Goal: Task Accomplishment & Management: Complete application form

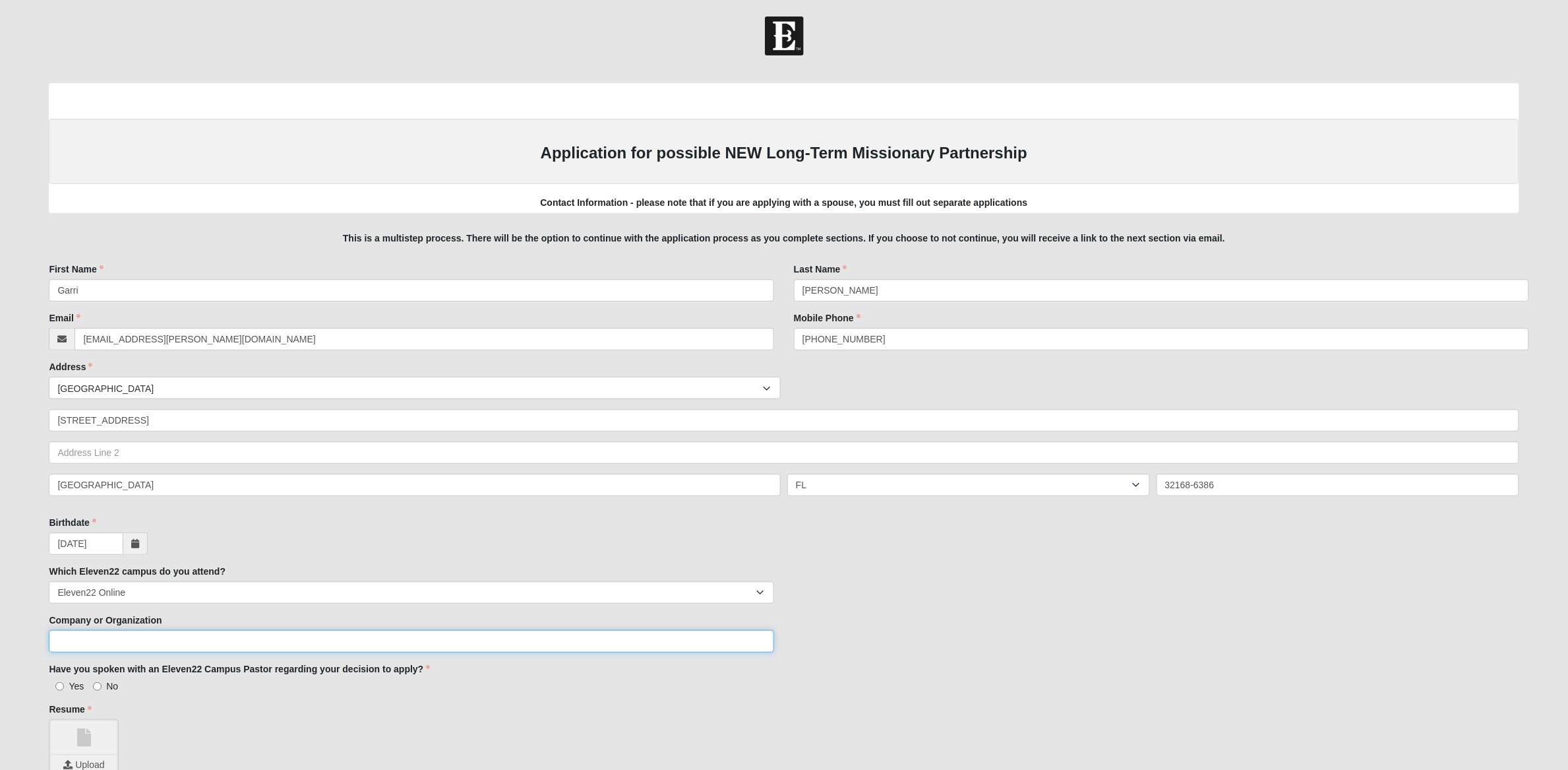
click at [321, 641] on input "Company or Organization" at bounding box center [411, 640] width 725 height 23
type input "THis is a test"
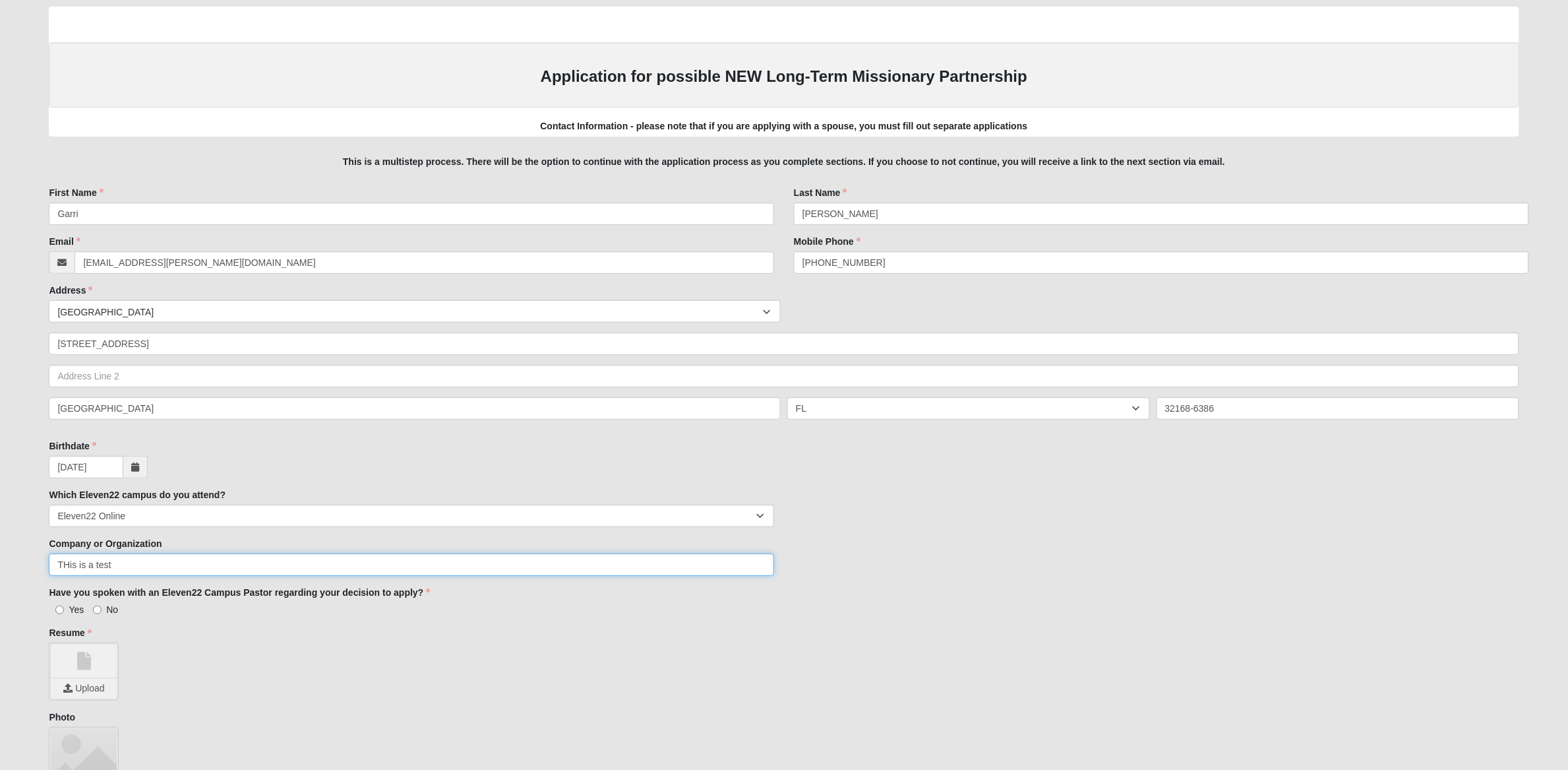
scroll to position [77, 0]
click at [57, 607] on input "Yes" at bounding box center [59, 609] width 8 height 8
radio input "true"
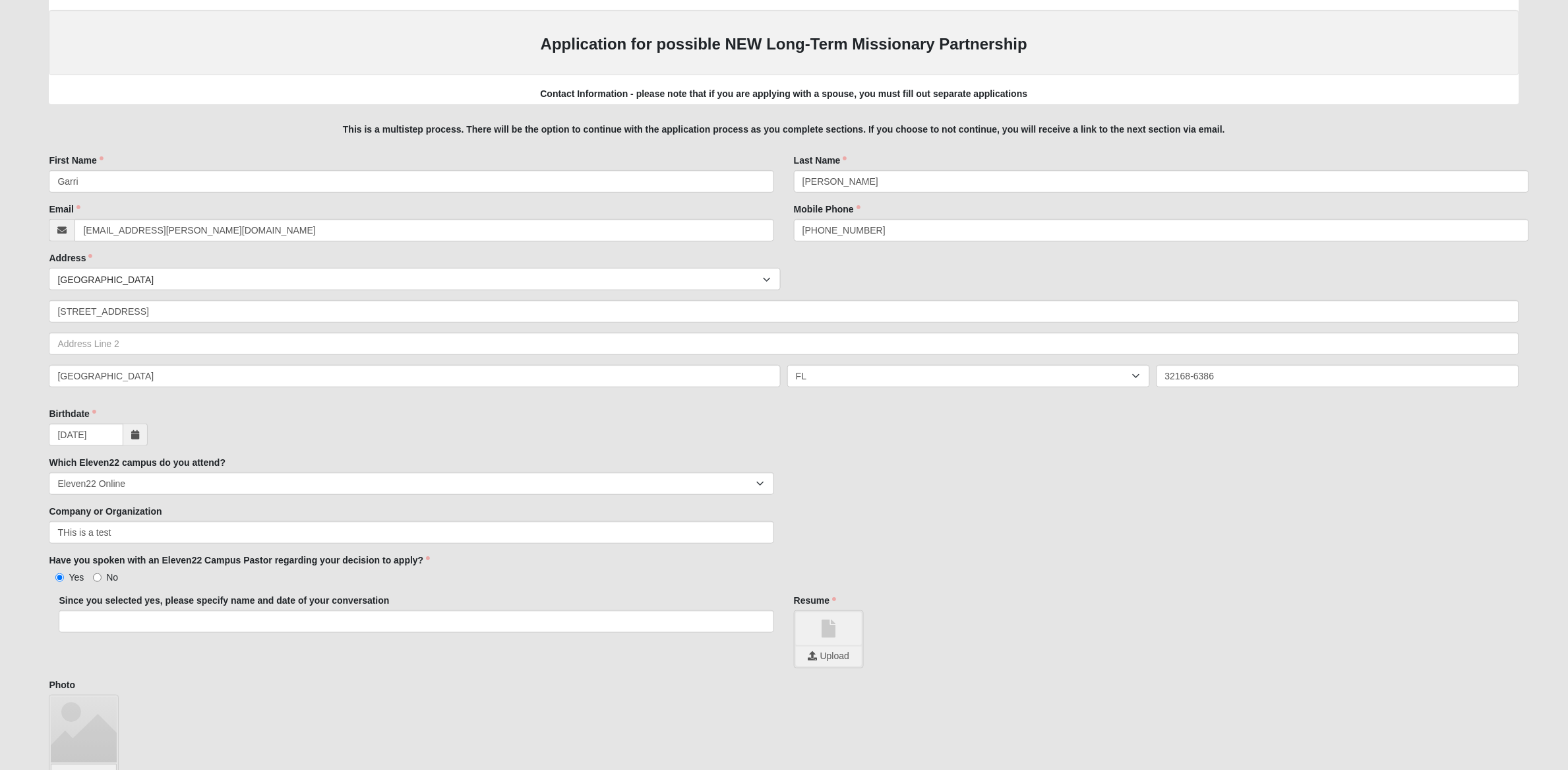
scroll to position [123, 0]
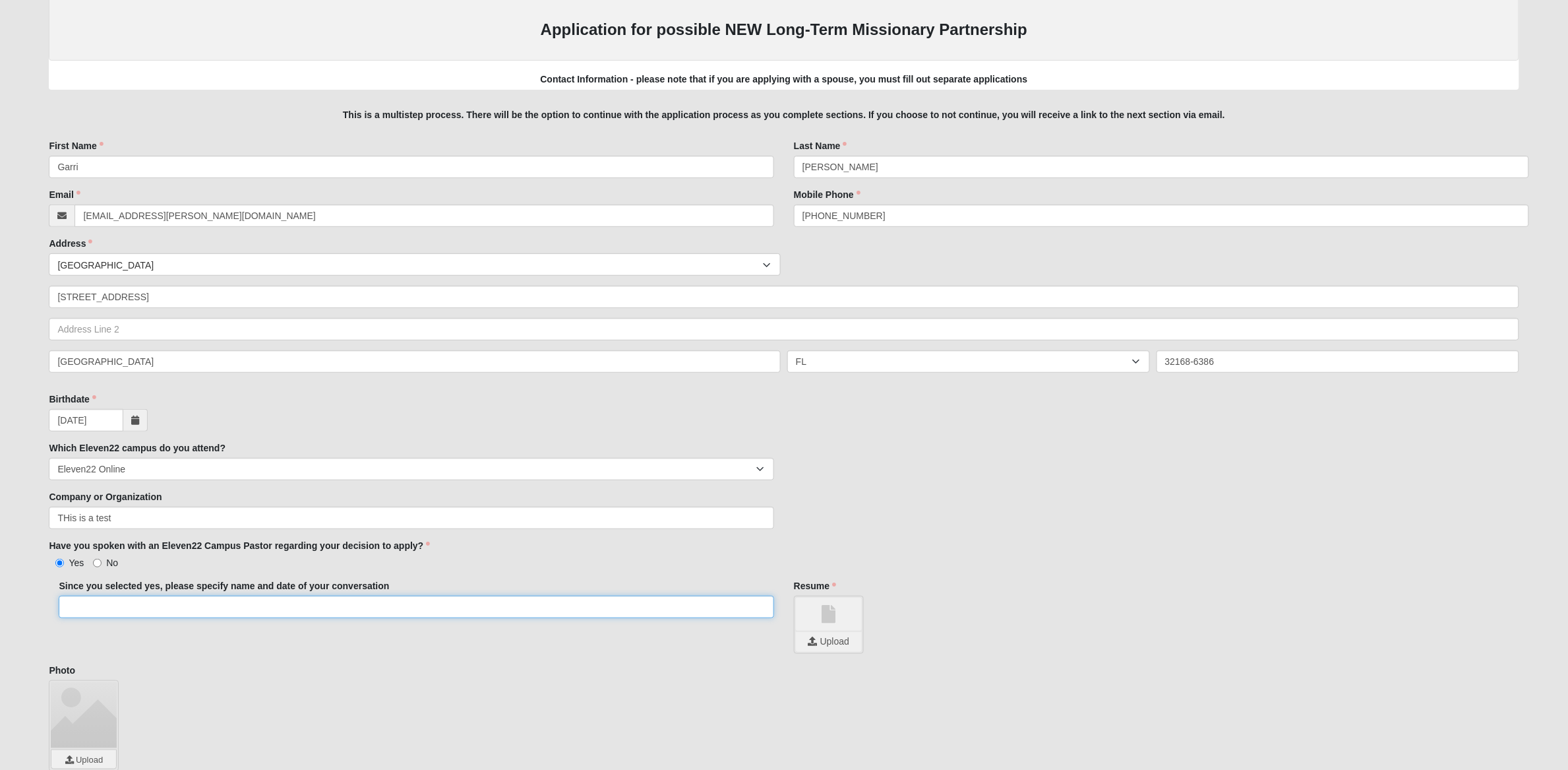
click at [244, 602] on input "Since you selected yes, please specify name and date of your conversation" at bounding box center [416, 607] width 715 height 23
drag, startPoint x: 150, startPoint y: 611, endPoint x: 49, endPoint y: 606, distance: 101.1
click at [49, 605] on div "Since you selected yes, please specify name and date of your conversation THIS …" at bounding box center [416, 603] width 735 height 49
type input "THIS IS A TEST"
click at [837, 637] on input "file" at bounding box center [828, 642] width 66 height 20
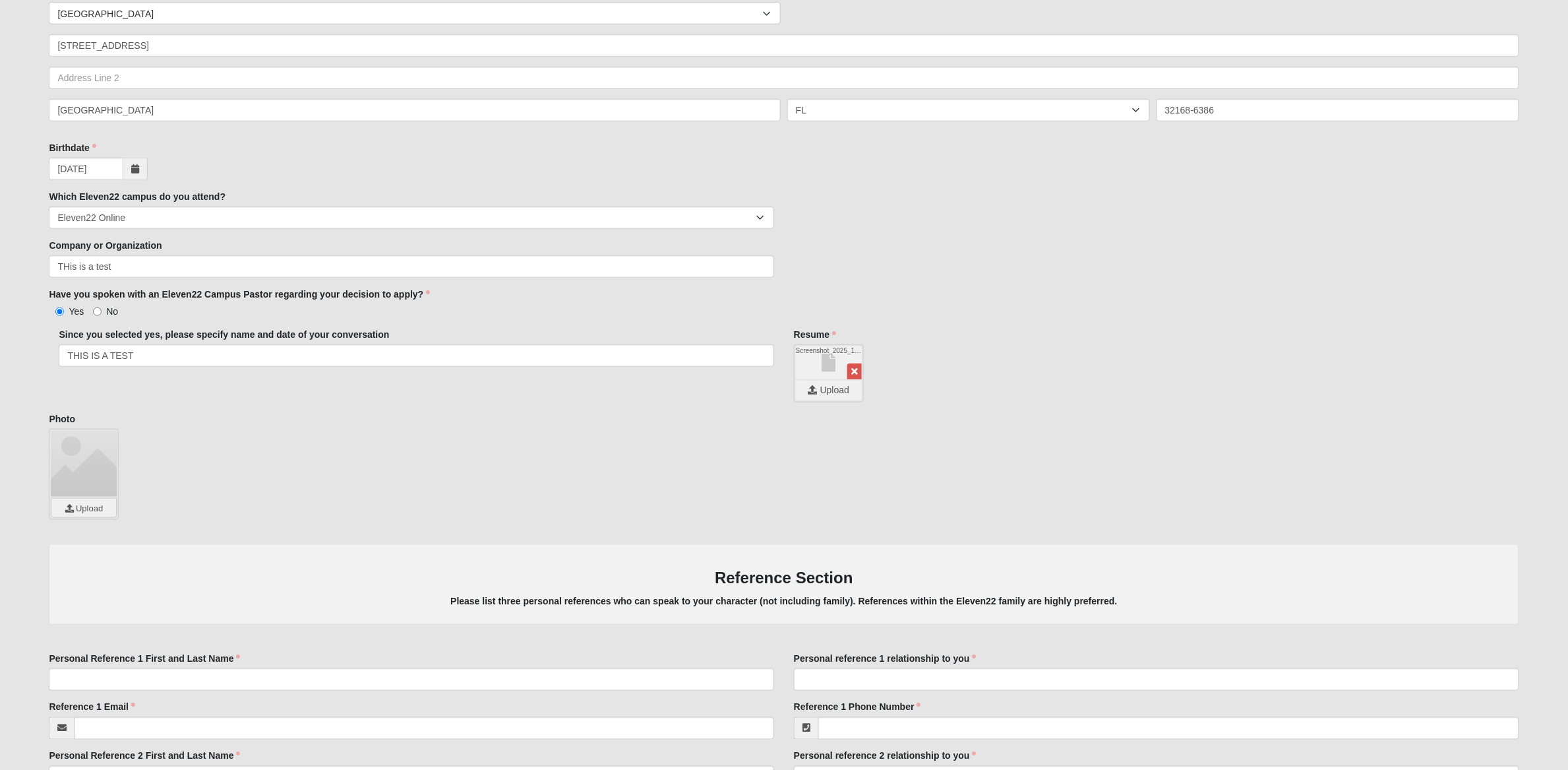
scroll to position [404, 0]
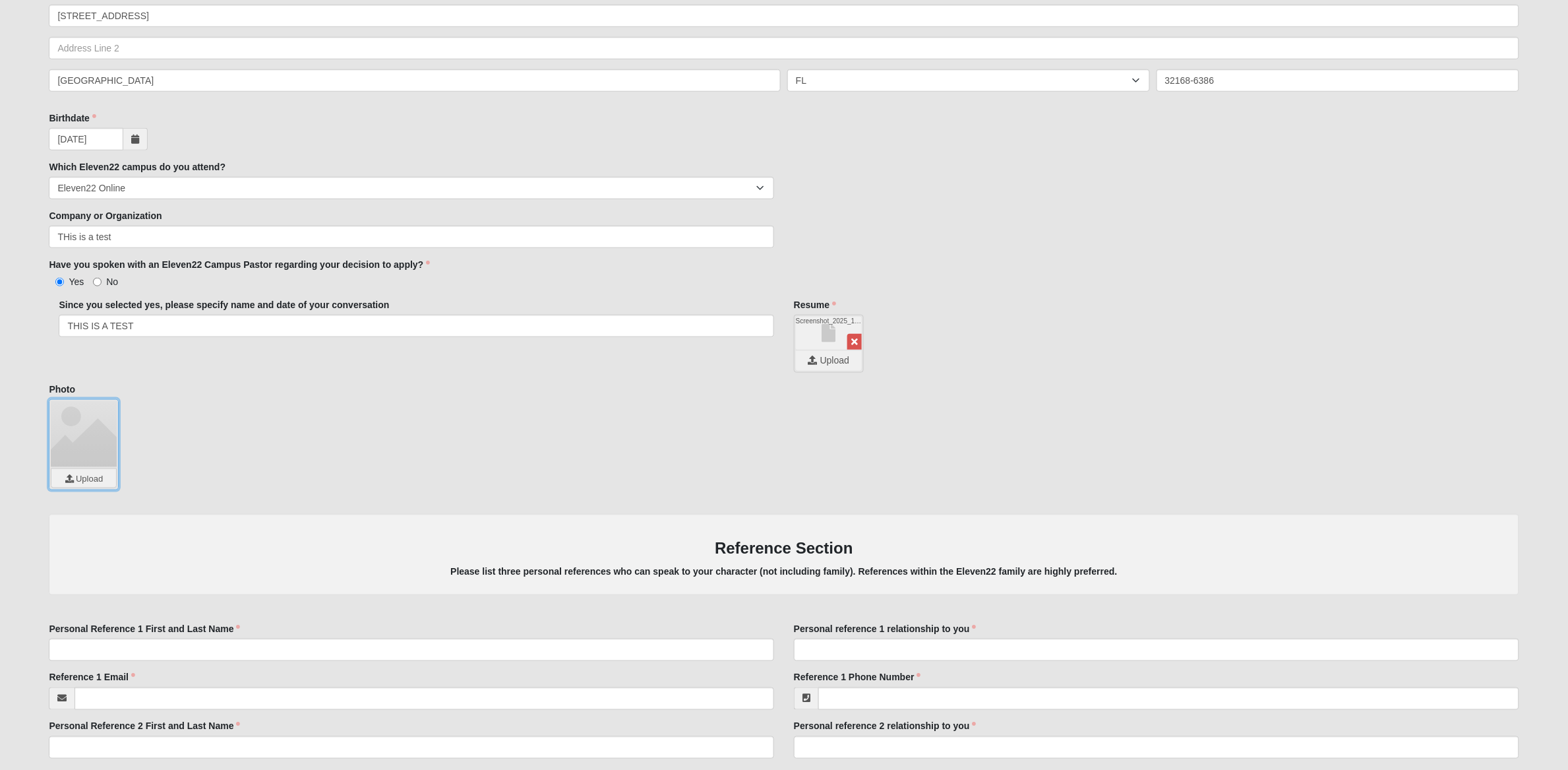
click at [81, 476] on input "file" at bounding box center [83, 478] width 64 height 18
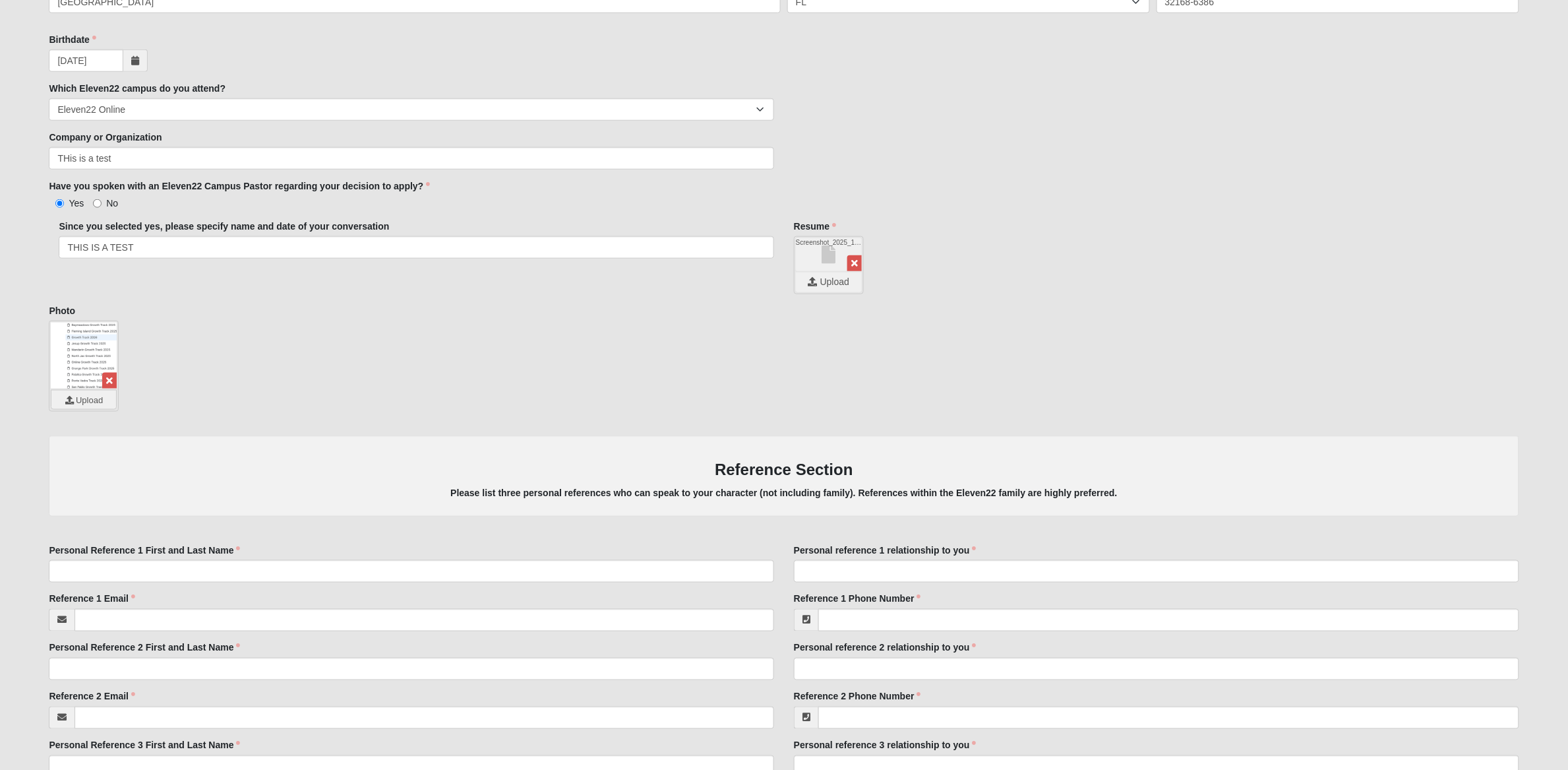
scroll to position [501, 0]
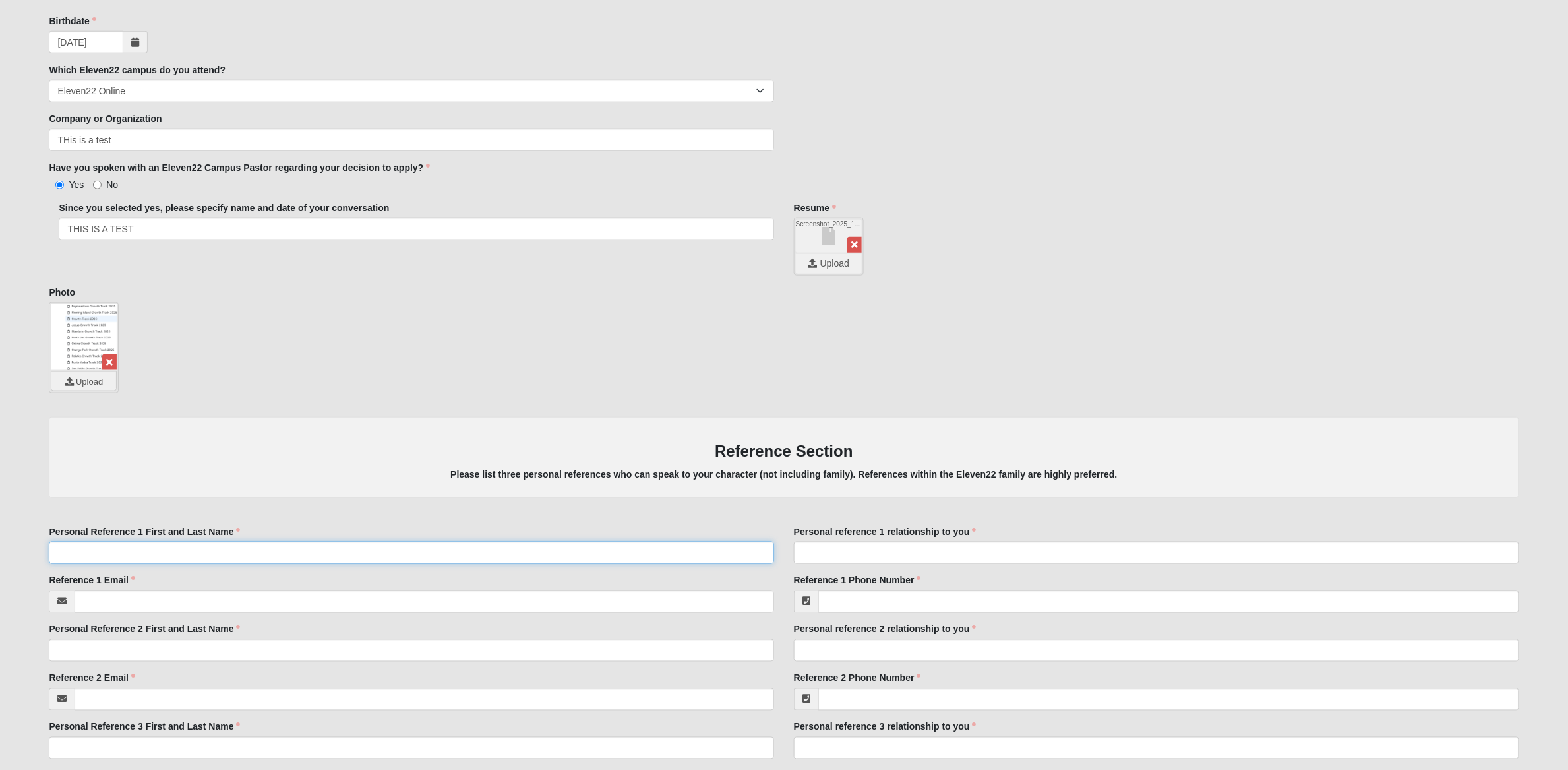
click at [158, 561] on input "Personal Reference 1 First and Last Name" at bounding box center [411, 553] width 725 height 23
paste input "THIS IS A TEST"
type input "THIS IS A TEST"
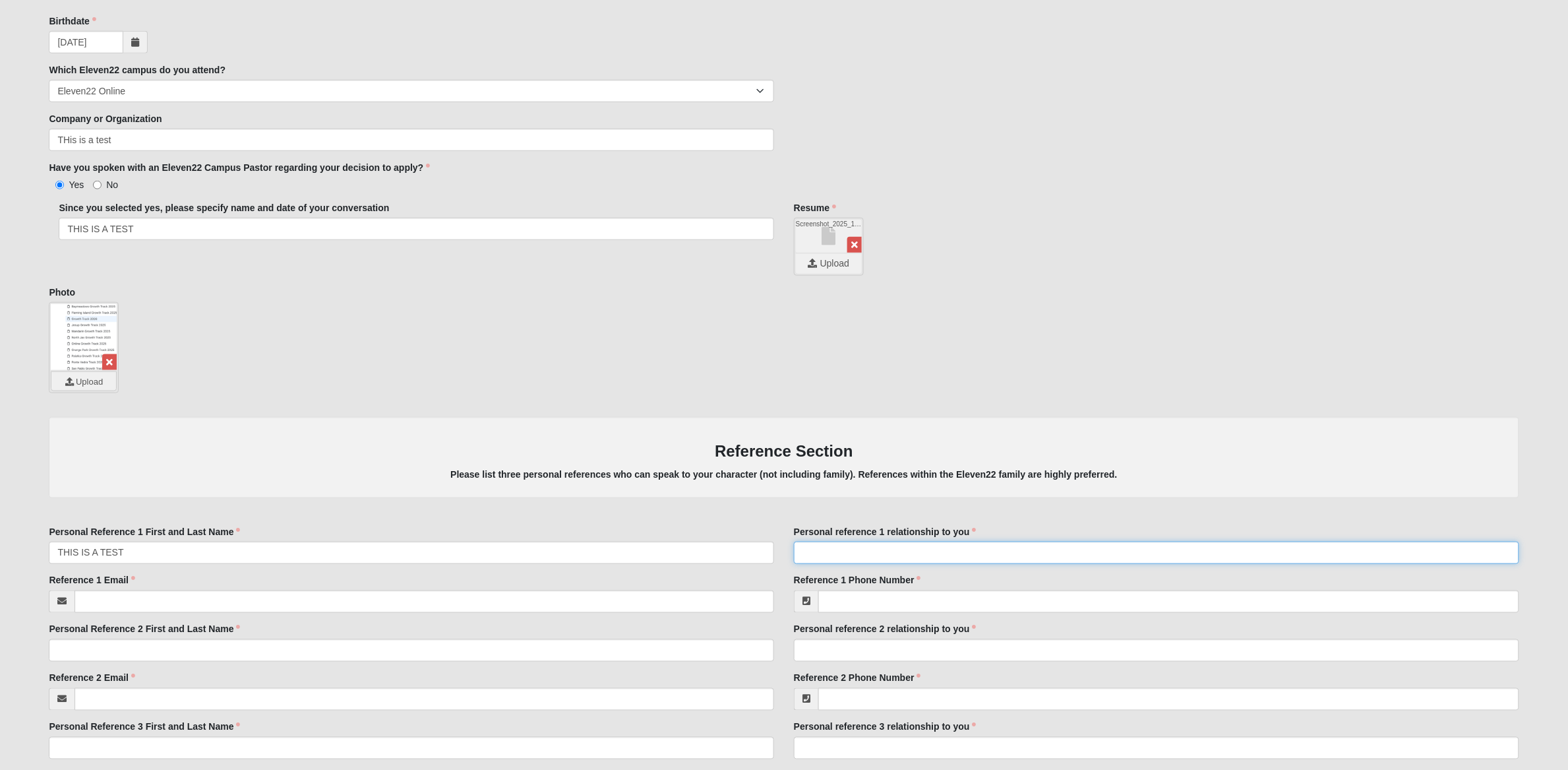
click at [851, 560] on input "Personal reference 1 relationship to you" at bounding box center [1156, 553] width 725 height 23
paste input "THIS IS A TEST"
type input "THIS IS A TEST"
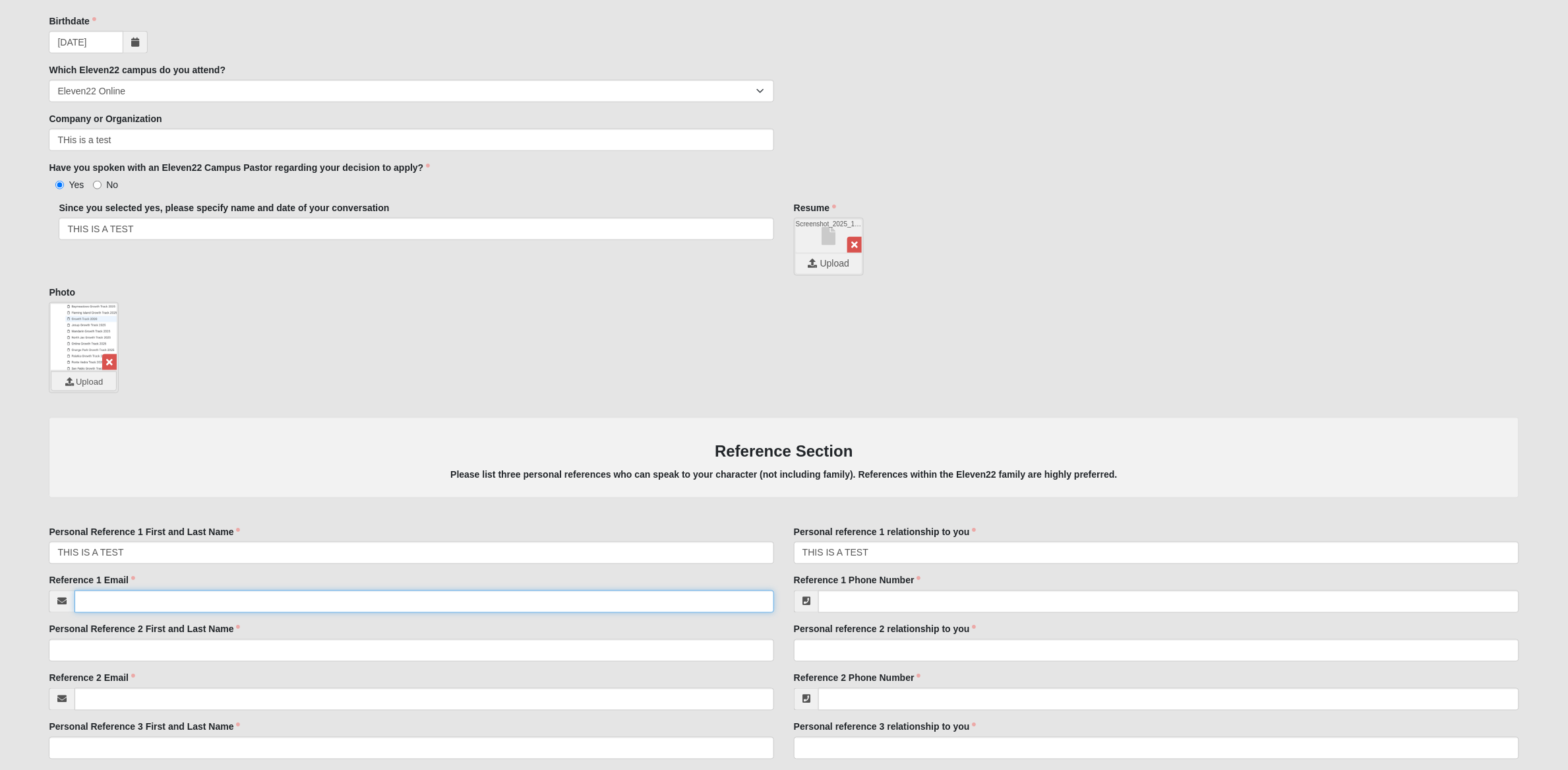
click at [291, 601] on input "Reference 1 Email" at bounding box center [424, 602] width 700 height 23
type input "[EMAIL_ADDRESS][DOMAIN_NAME]"
click at [853, 589] on div "Reference 1 Phone Number Reference 1 Phone Number is required." at bounding box center [1156, 593] width 725 height 39
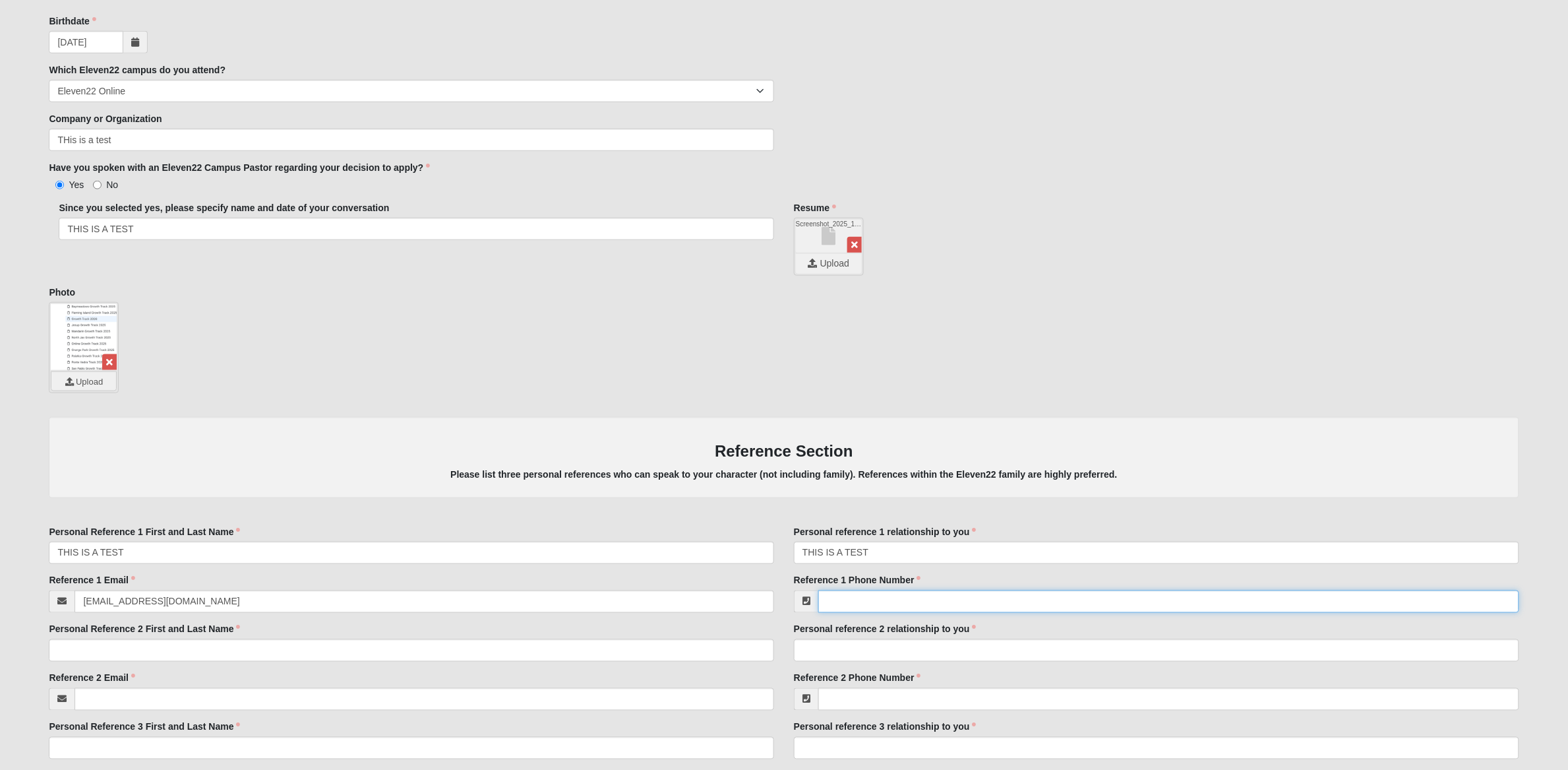
click at [850, 605] on input "Reference 1 Phone Number" at bounding box center [1169, 602] width 701 height 23
type input "[PHONE_NUMBER]"
click at [340, 652] on input "Personal Reference 2 First and Last Name" at bounding box center [411, 650] width 725 height 23
type input "Test ref 2"
click at [817, 652] on input "Personal reference 2 relationship to you" at bounding box center [1156, 650] width 725 height 23
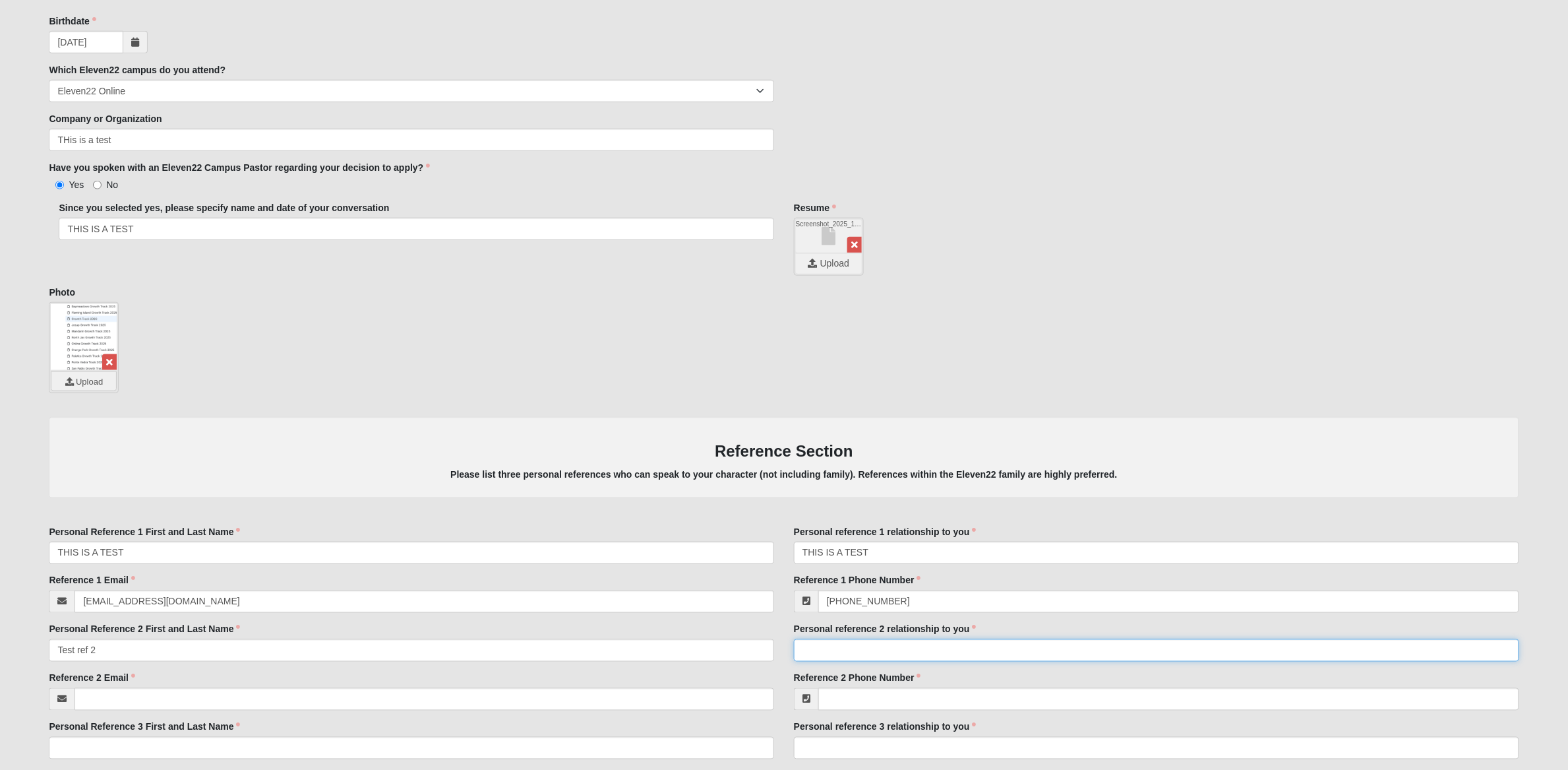
type input "test red rel 2"
click at [389, 703] on input "Reference 2 Email" at bounding box center [424, 698] width 700 height 23
type input "[EMAIL_ADDRESS][DOMAIN_NAME]"
click at [839, 707] on input "Reference 2 Phone Number" at bounding box center [1169, 698] width 701 height 23
type input "[PHONE_NUMBER]"
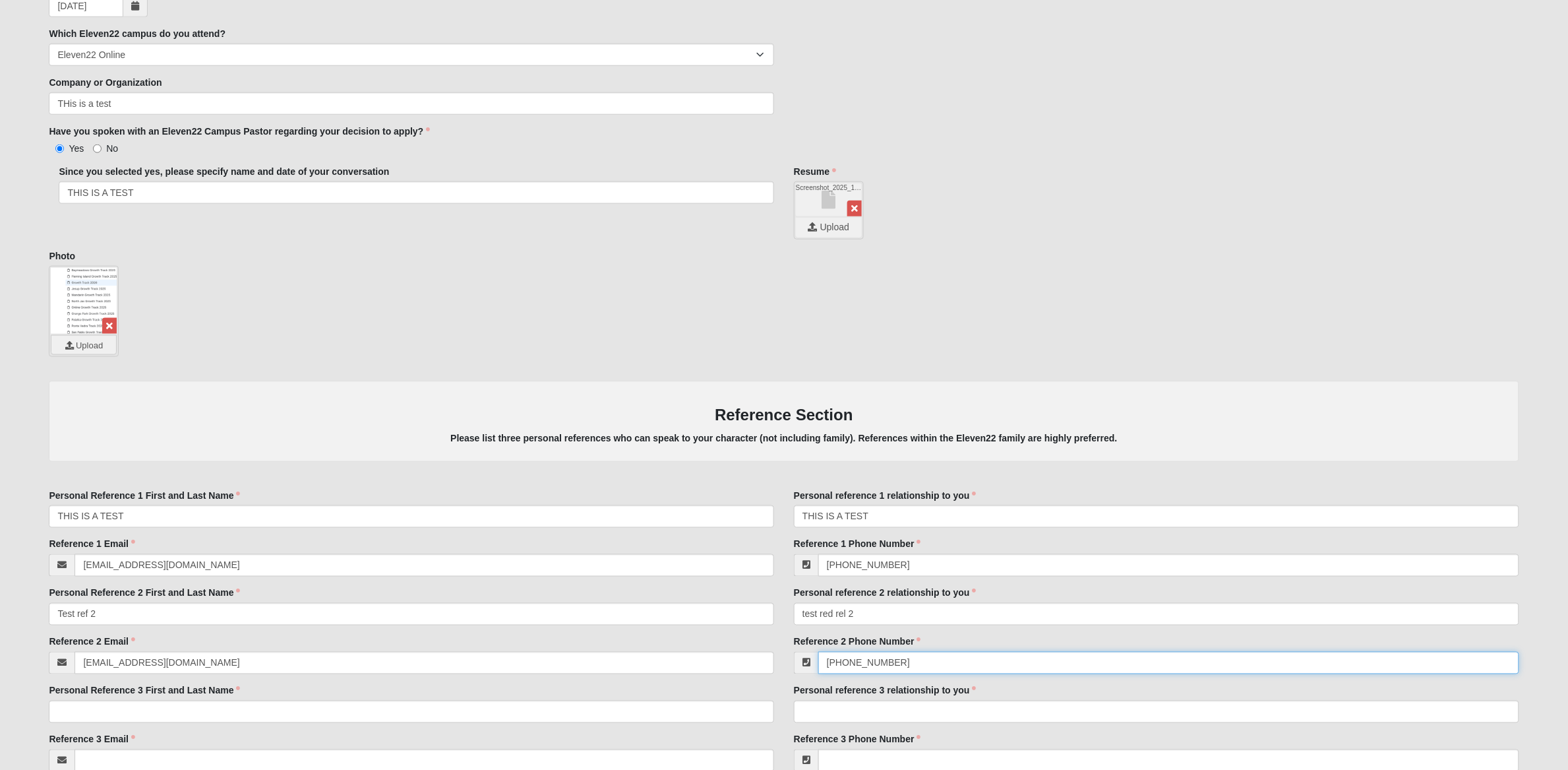
scroll to position [710, 0]
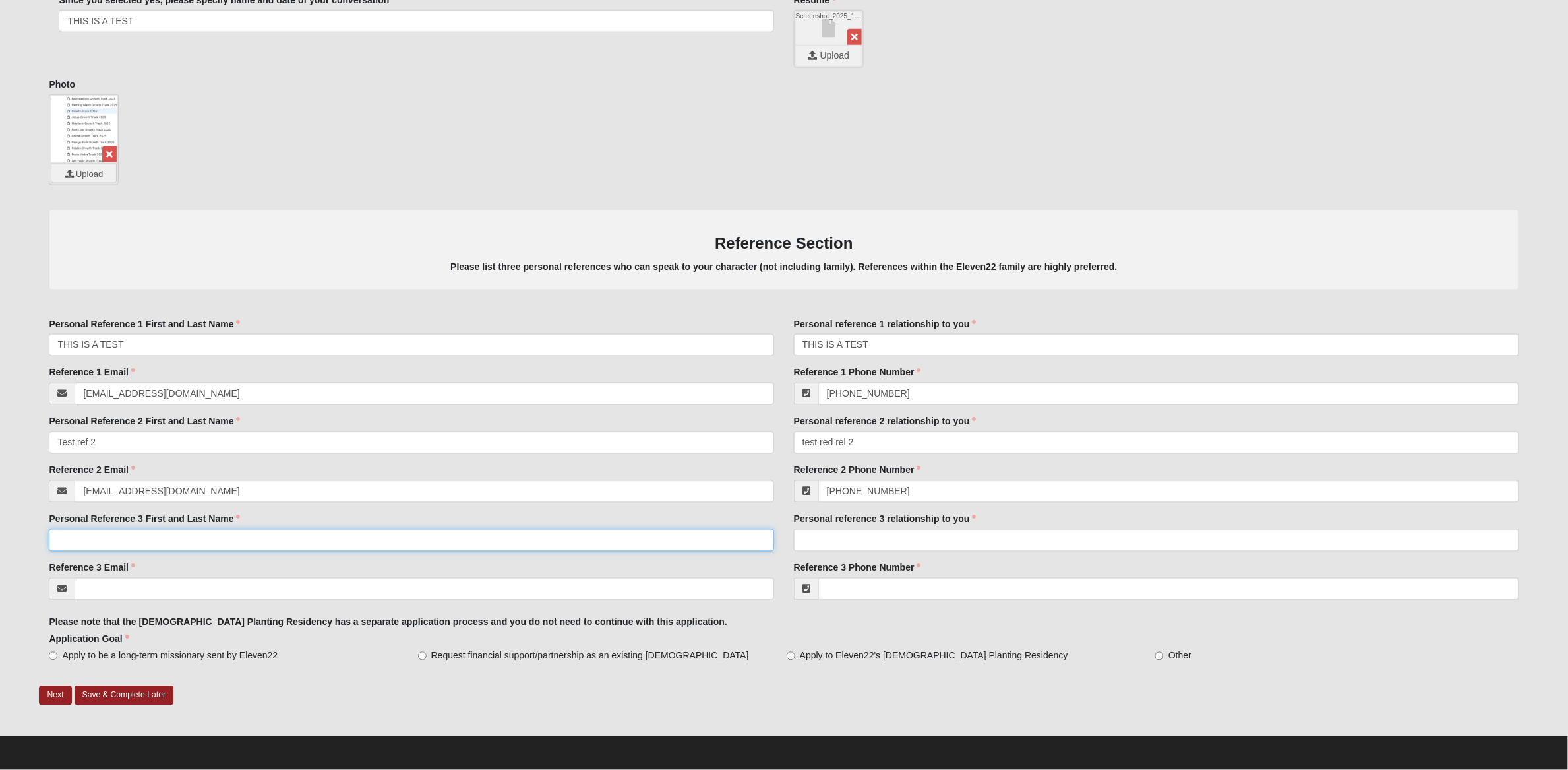
click at [172, 544] on input "Personal Reference 3 First and Last Name" at bounding box center [411, 540] width 725 height 23
type input "test 3 rref"
click at [841, 538] on input "Personal reference 3 relationship to you" at bounding box center [1156, 540] width 725 height 23
type input "tesr 3 ref rel"
click at [275, 590] on input "Reference 3 Email" at bounding box center [424, 589] width 700 height 23
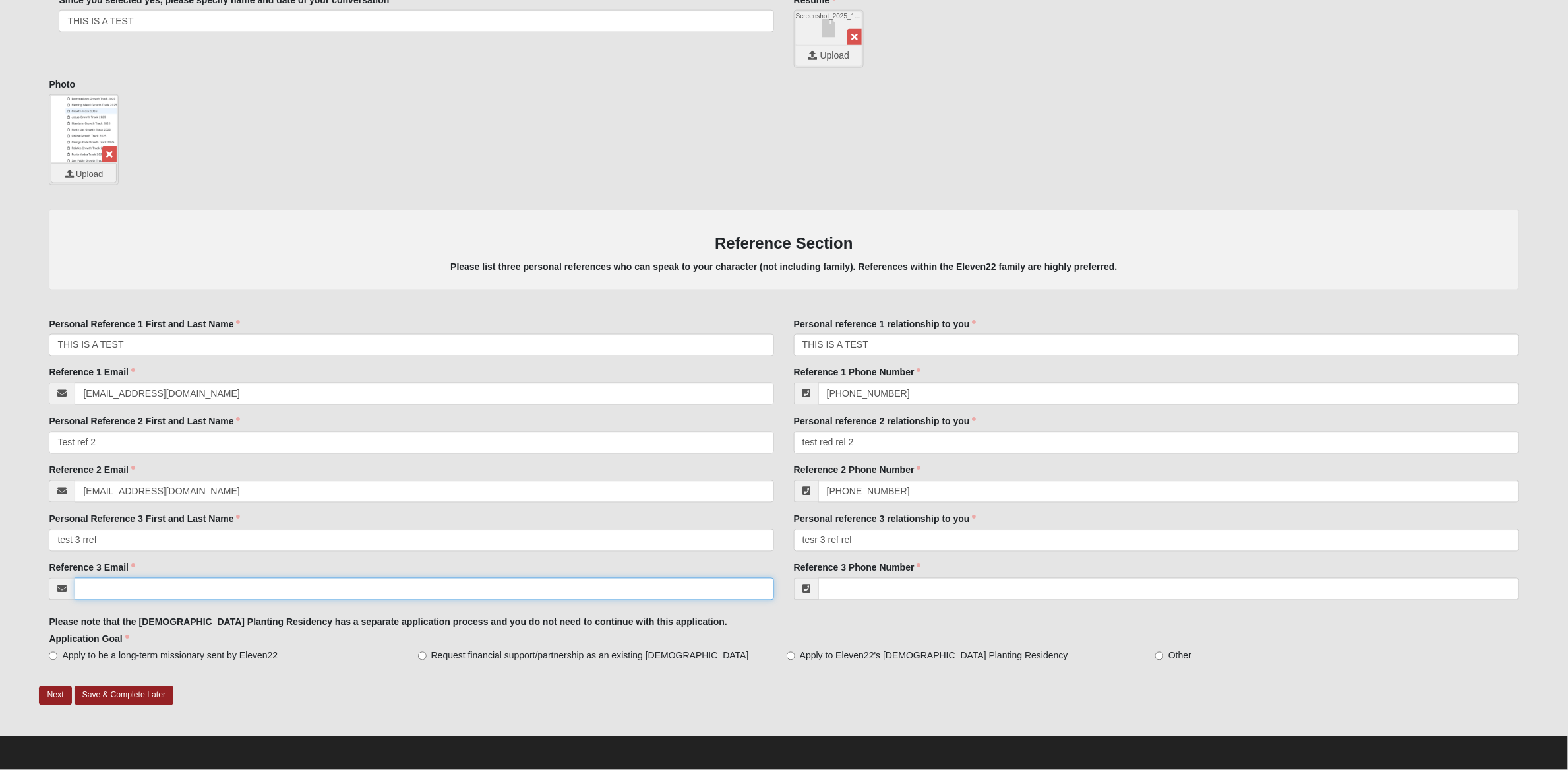
type input "[EMAIL_ADDRESS][DOMAIN_NAME]"
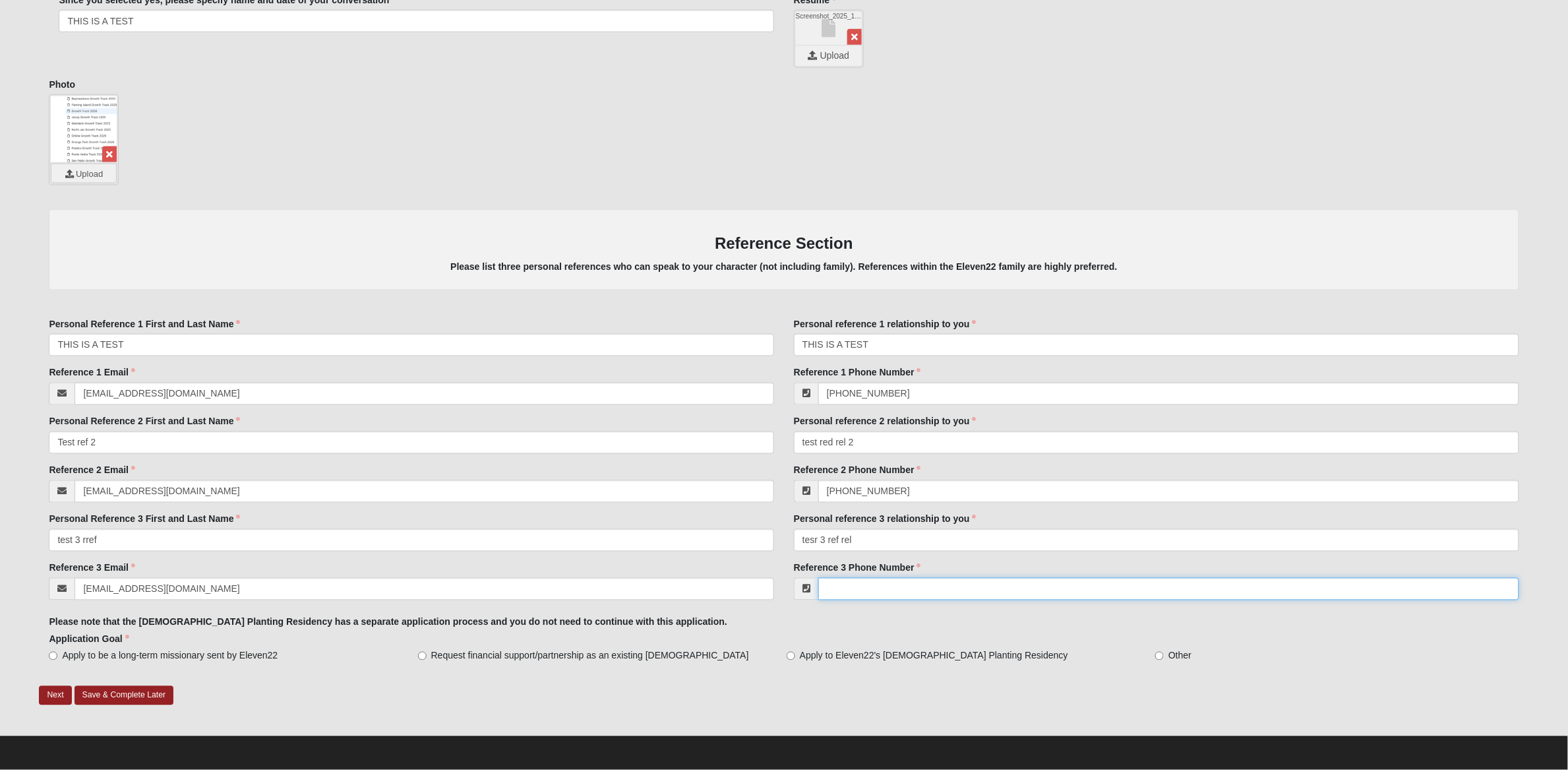
click at [840, 583] on input "Reference 3 Phone Number" at bounding box center [1169, 589] width 701 height 23
type input "[PHONE_NUMBER]"
click at [54, 656] on input "Apply to be a long-term missionary sent by Eleven22" at bounding box center [53, 655] width 8 height 8
radio input "true"
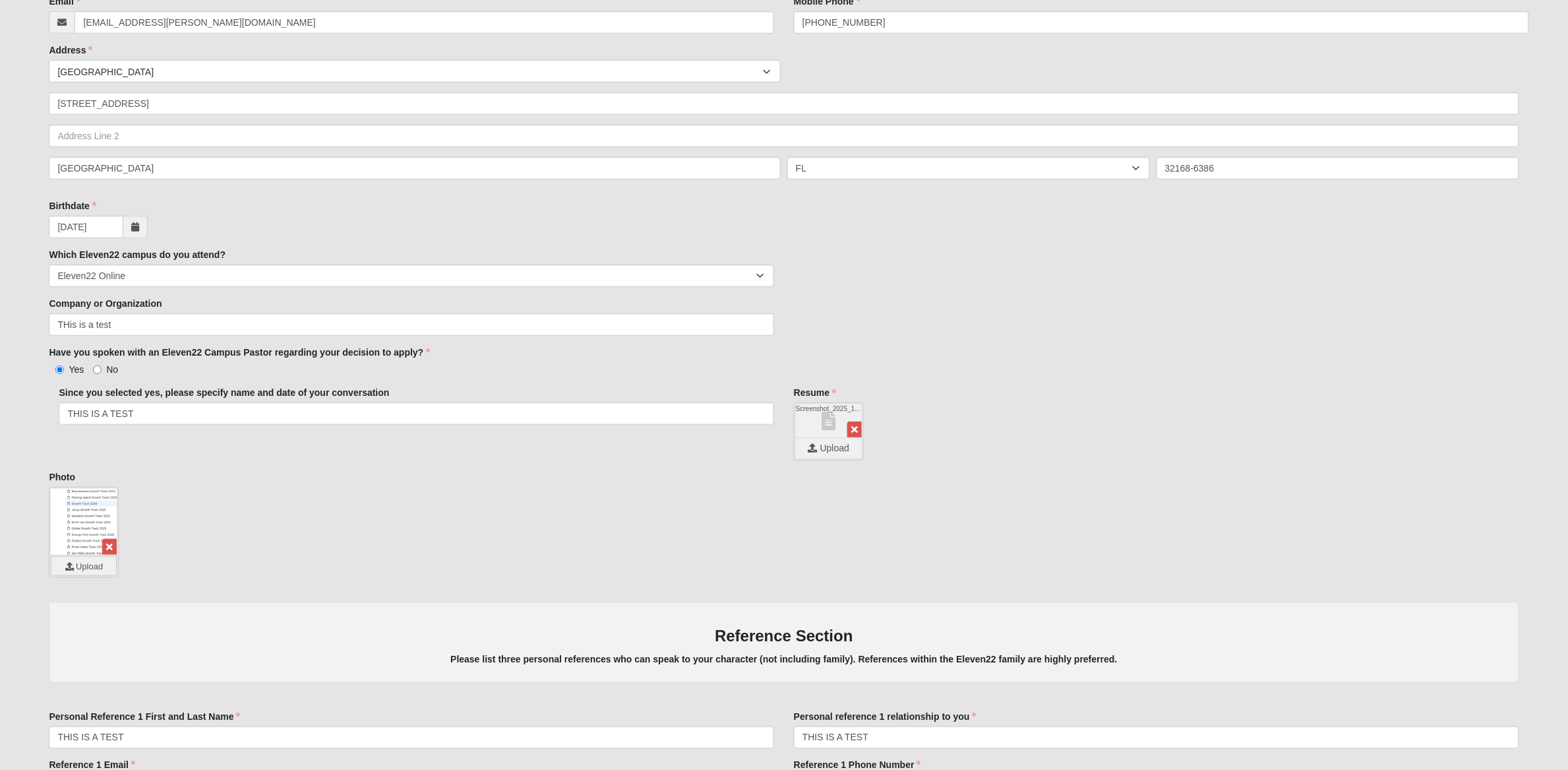
scroll to position [710, 0]
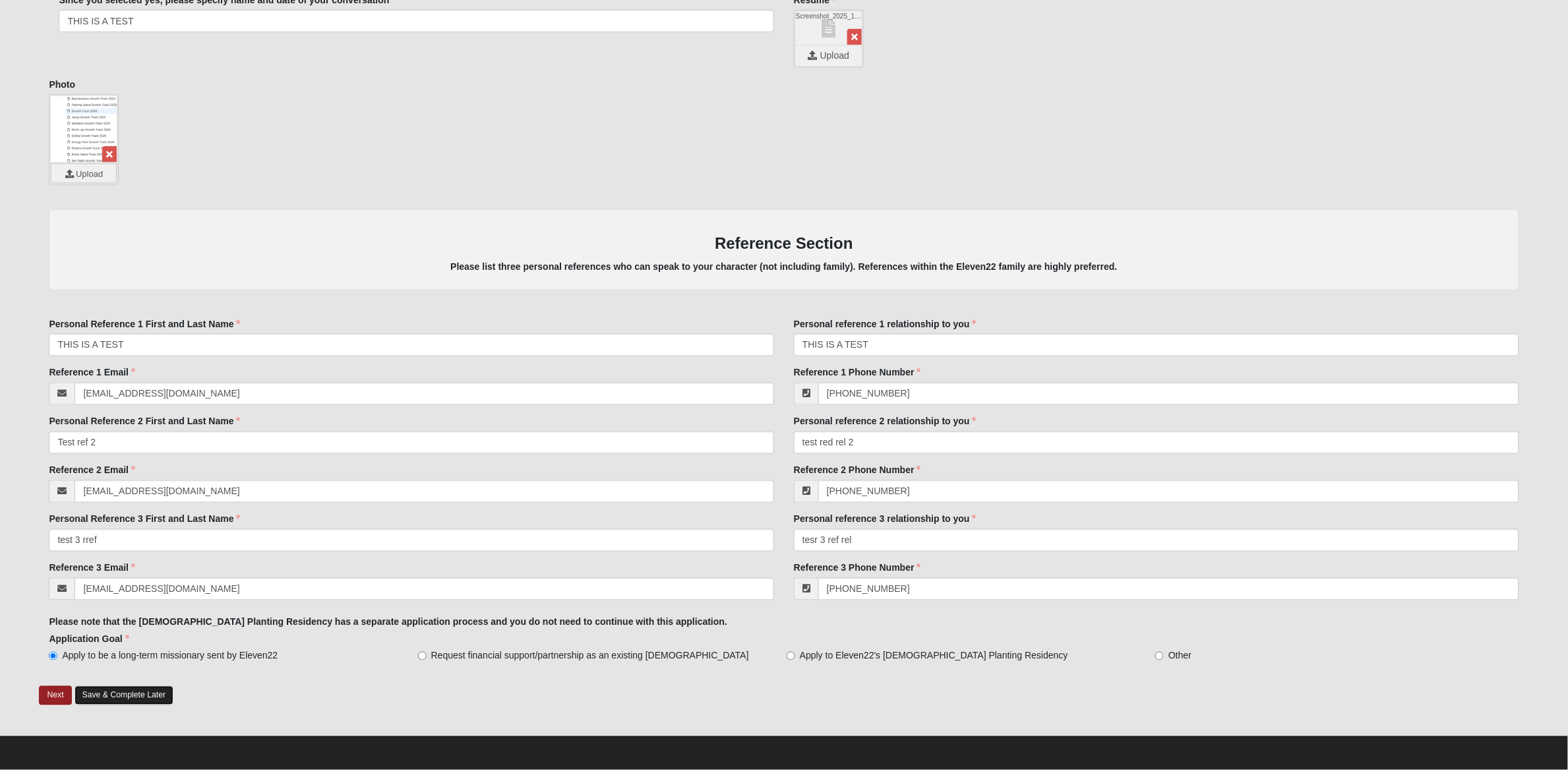
click at [152, 692] on link "Save & Complete Later" at bounding box center [124, 695] width 100 height 19
